Goal: Find specific page/section: Find specific page/section

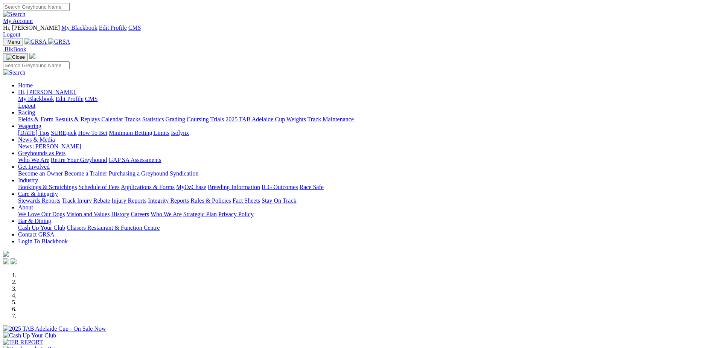
scroll to position [151, 0]
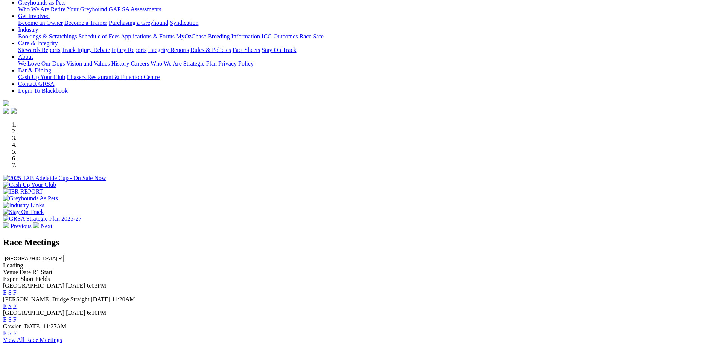
click at [17, 289] on link "F" at bounding box center [14, 292] width 3 height 6
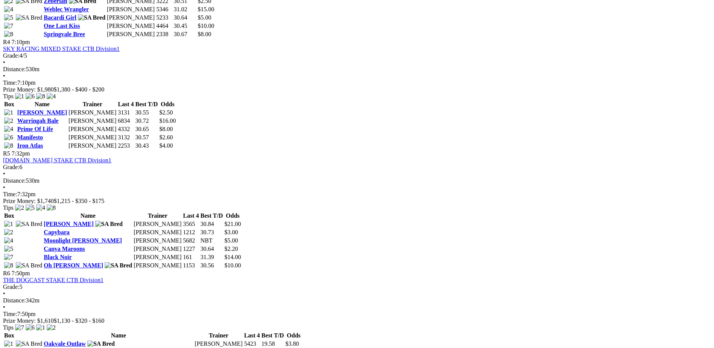
scroll to position [753, 0]
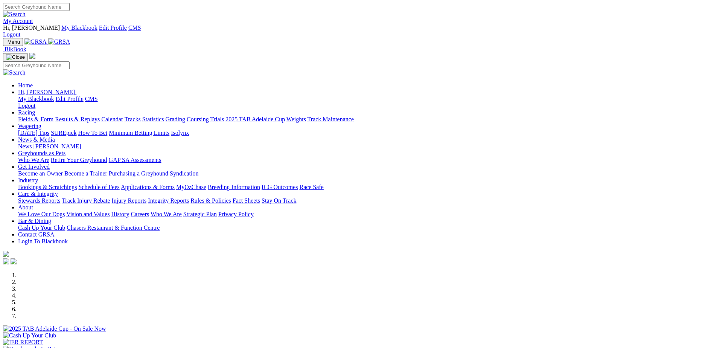
scroll to position [151, 0]
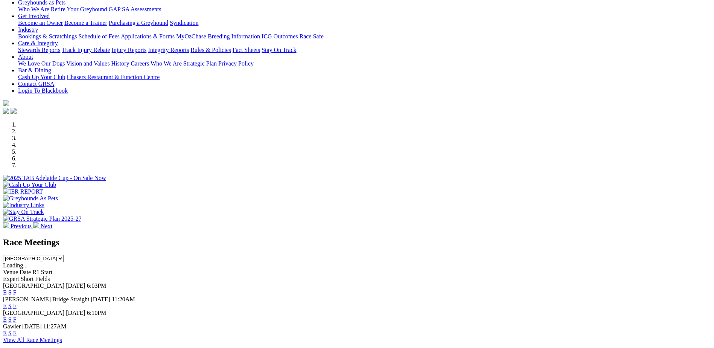
click at [17, 303] on link "F" at bounding box center [14, 306] width 3 height 6
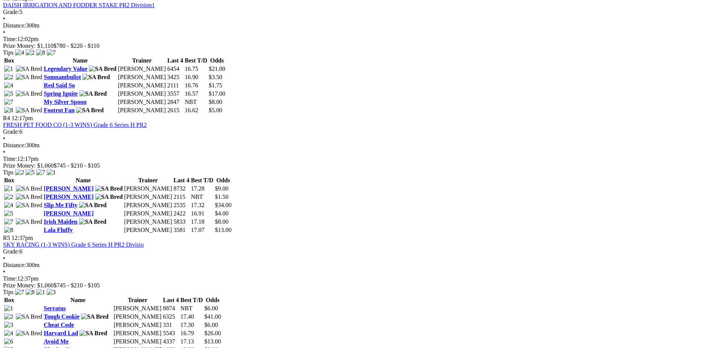
scroll to position [603, 0]
